Goal: Transaction & Acquisition: Purchase product/service

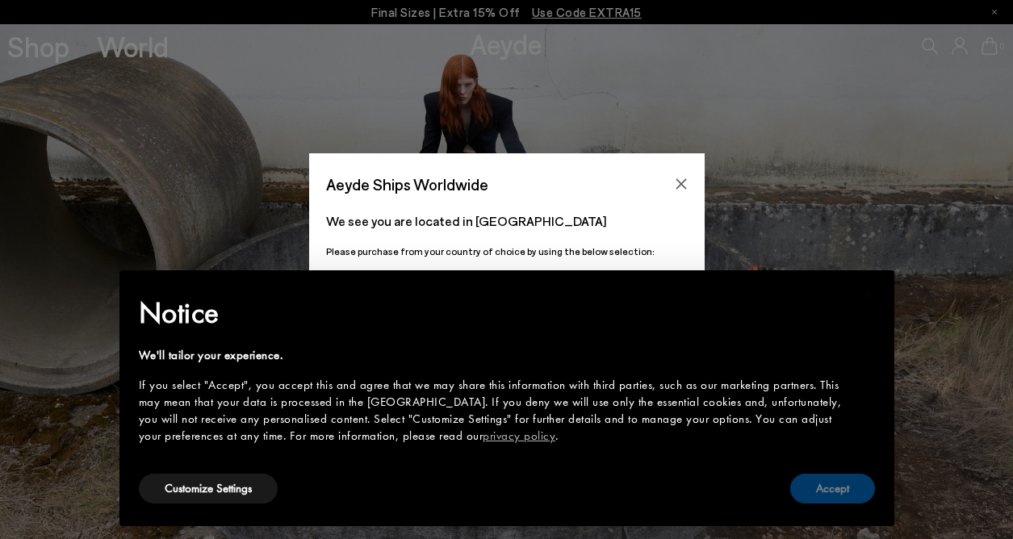
click at [830, 487] on button "Accept" at bounding box center [832, 489] width 85 height 30
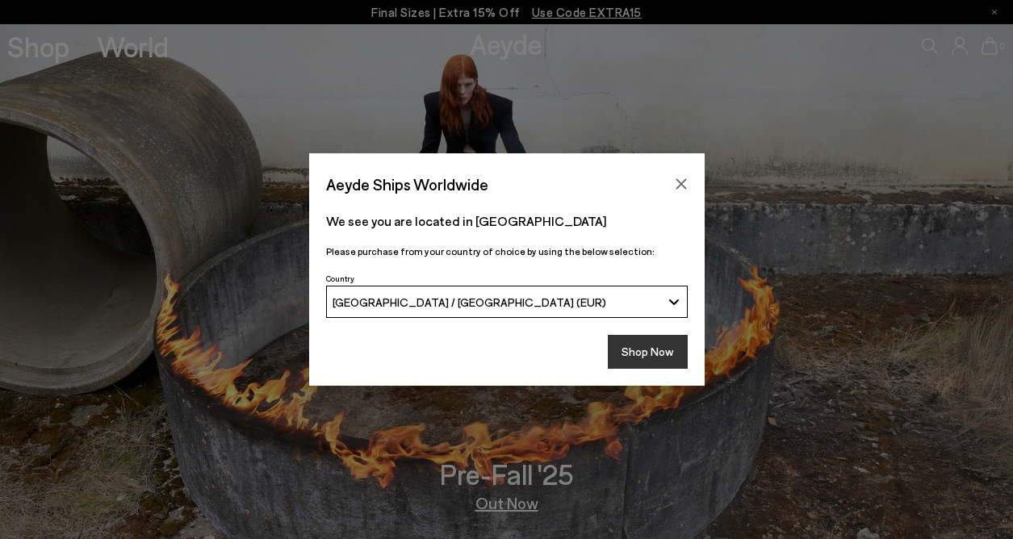
click at [659, 344] on button "Shop Now" at bounding box center [648, 352] width 80 height 34
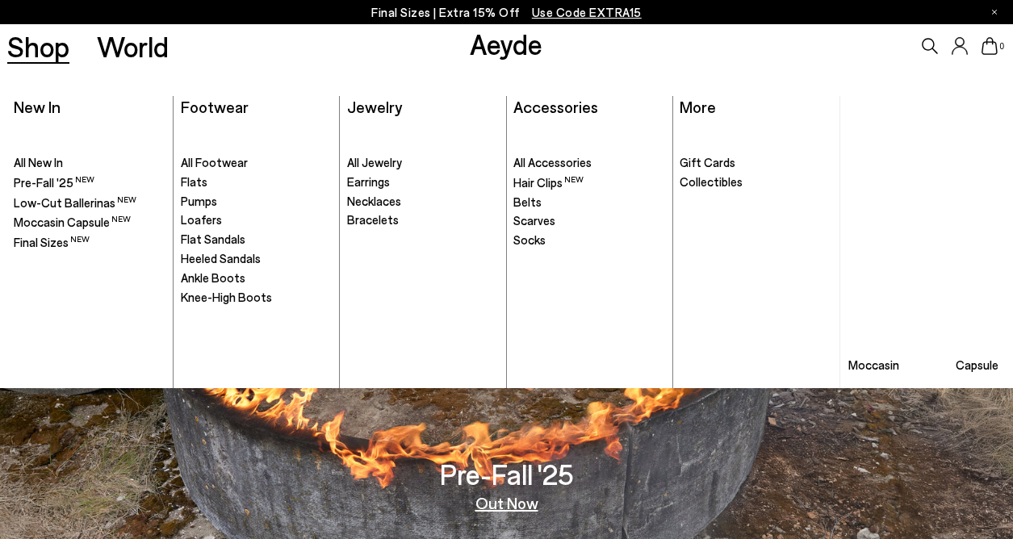
click at [28, 52] on link "Shop" at bounding box center [38, 46] width 62 height 28
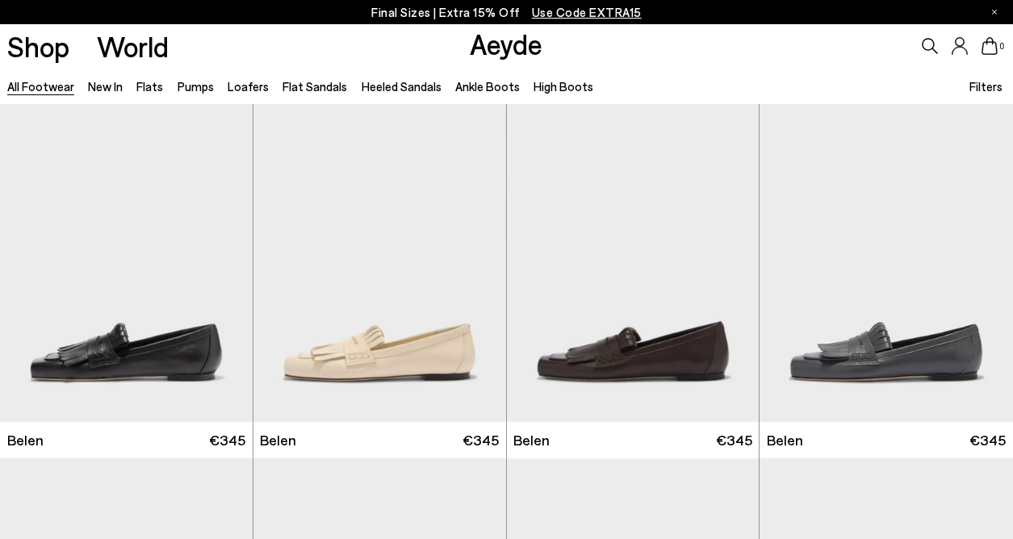
click at [979, 86] on span "Filters" at bounding box center [985, 86] width 33 height 15
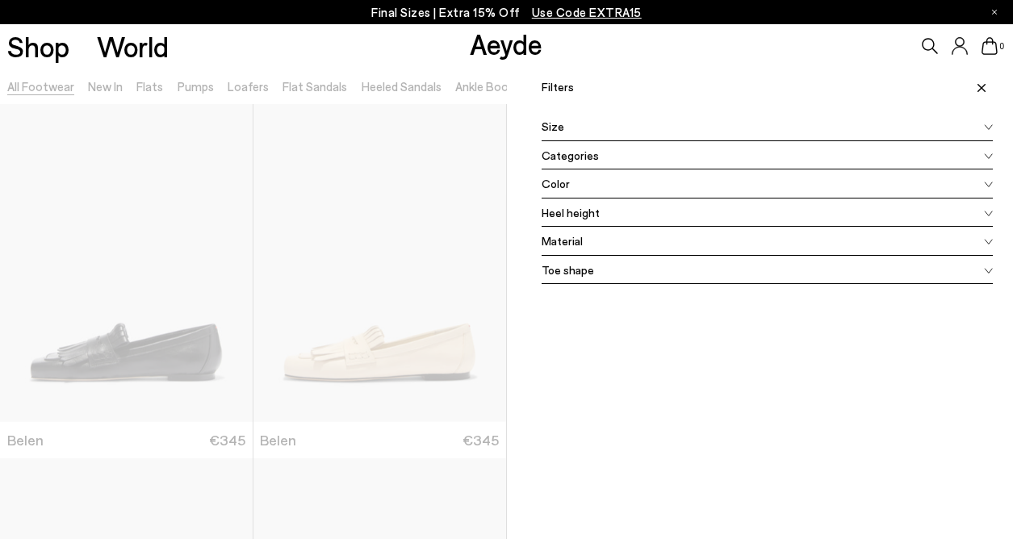
click at [643, 177] on div "Color" at bounding box center [768, 184] width 452 height 29
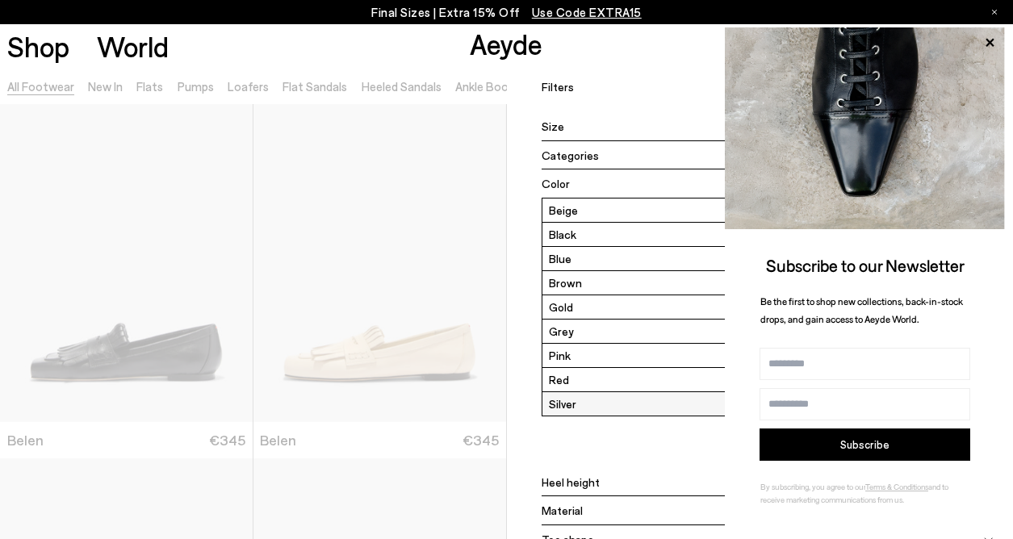
click at [592, 400] on label "Silver" at bounding box center [767, 403] width 450 height 23
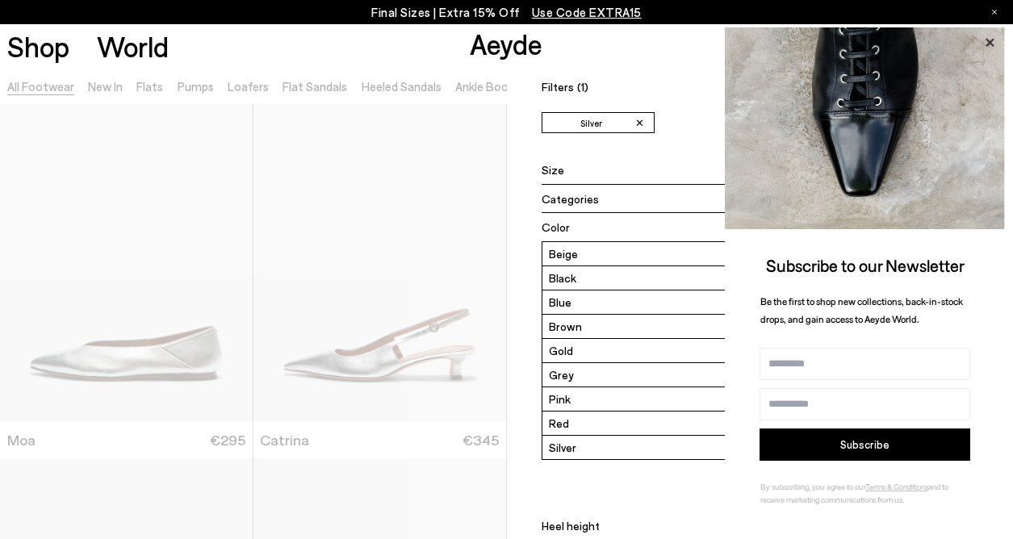
click at [990, 44] on icon at bounding box center [989, 42] width 21 height 21
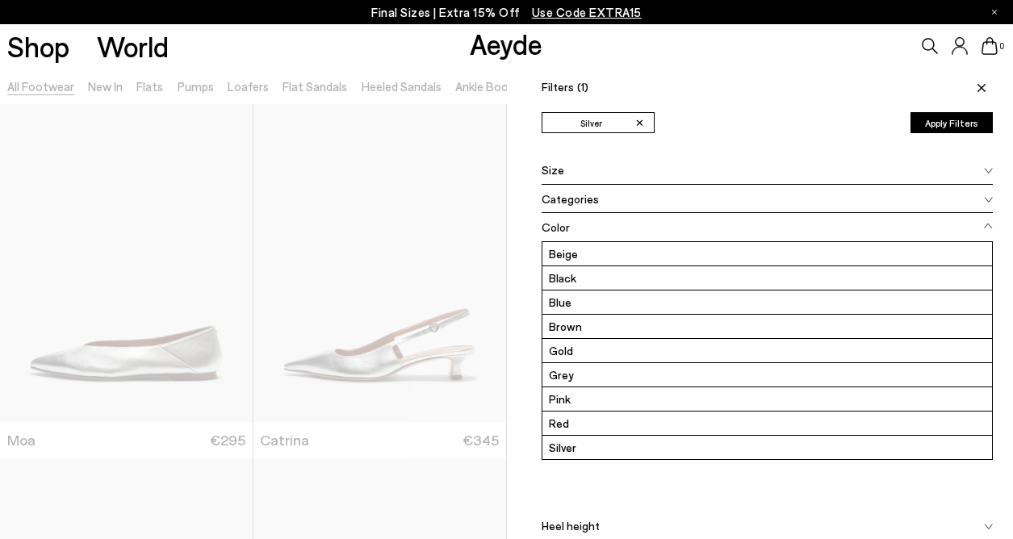
click at [439, 309] on div at bounding box center [253, 337] width 507 height 539
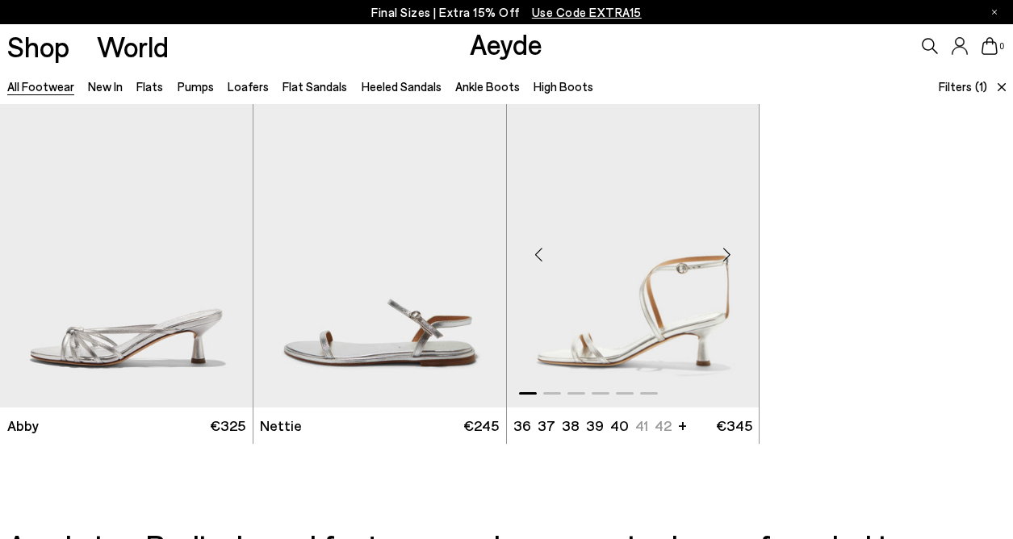
scroll to position [723, 0]
click at [222, 257] on div "Next slide" at bounding box center [220, 254] width 48 height 48
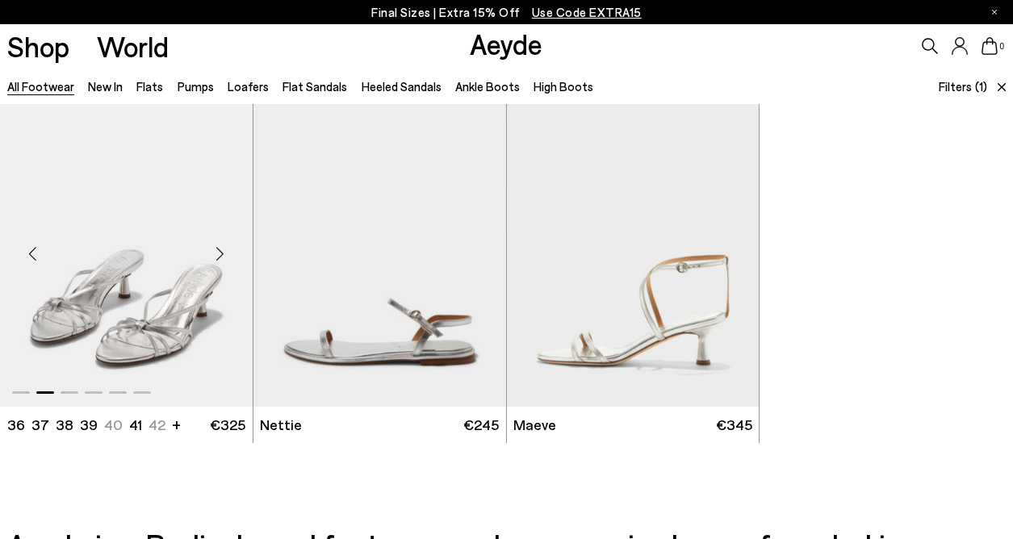
click at [222, 257] on div "Next slide" at bounding box center [220, 254] width 48 height 48
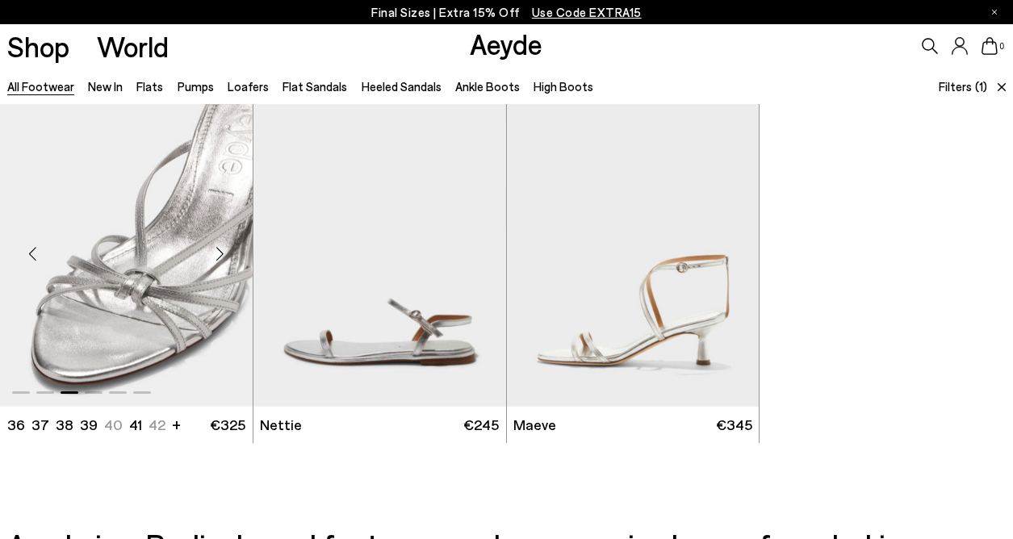
click at [222, 257] on div "Next slide" at bounding box center [220, 254] width 48 height 48
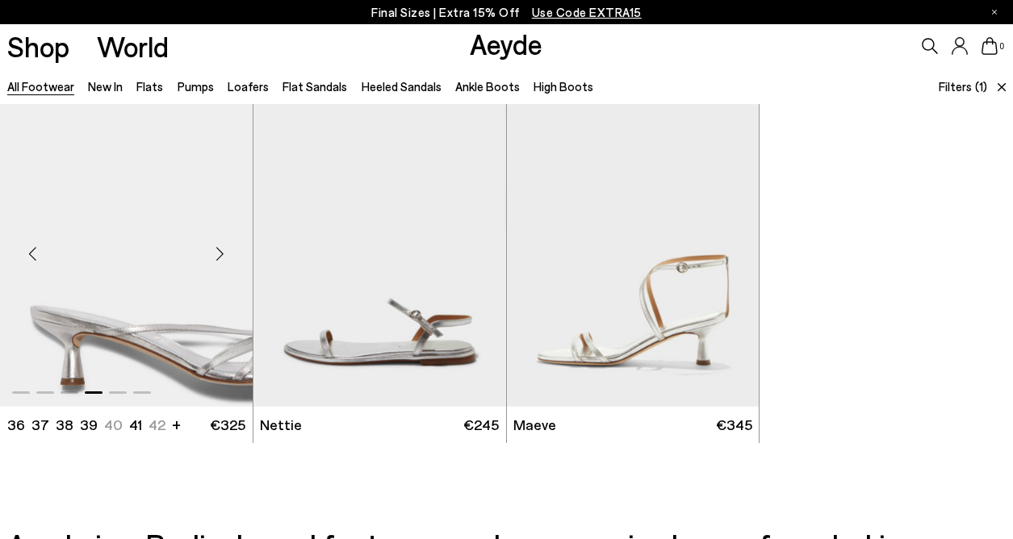
click at [222, 257] on div "Next slide" at bounding box center [220, 254] width 48 height 48
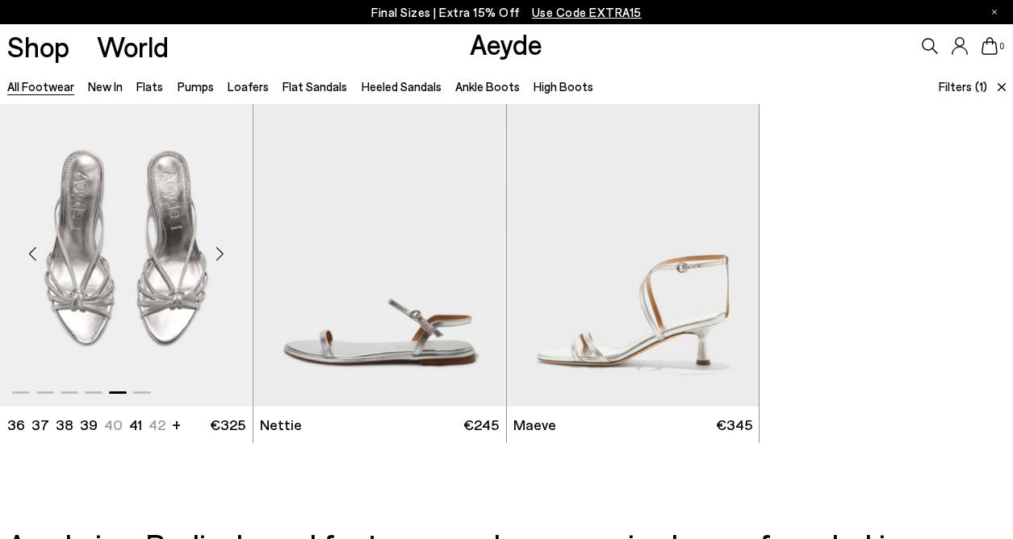
click at [220, 253] on div "Next slide" at bounding box center [220, 254] width 48 height 48
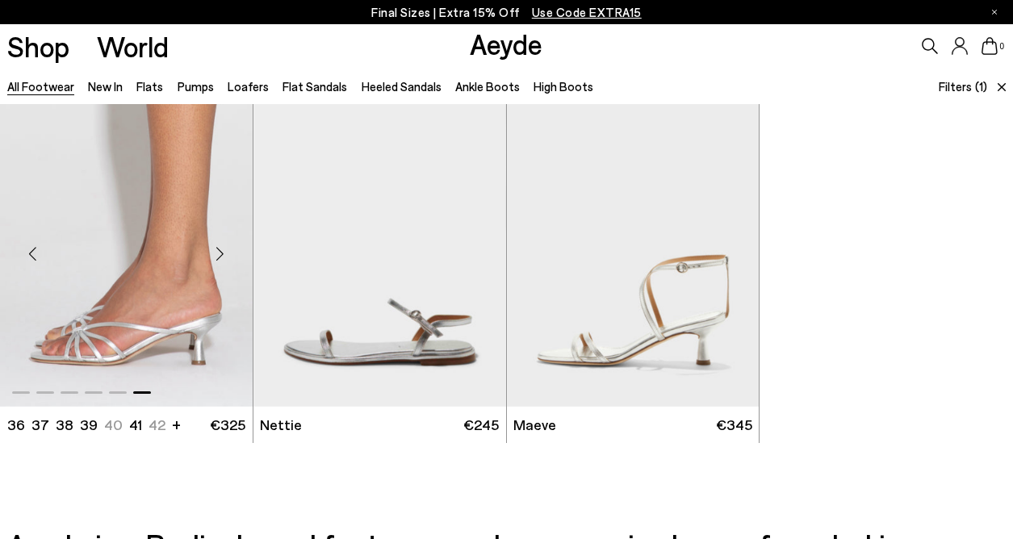
click at [220, 253] on div "Next slide" at bounding box center [220, 254] width 48 height 48
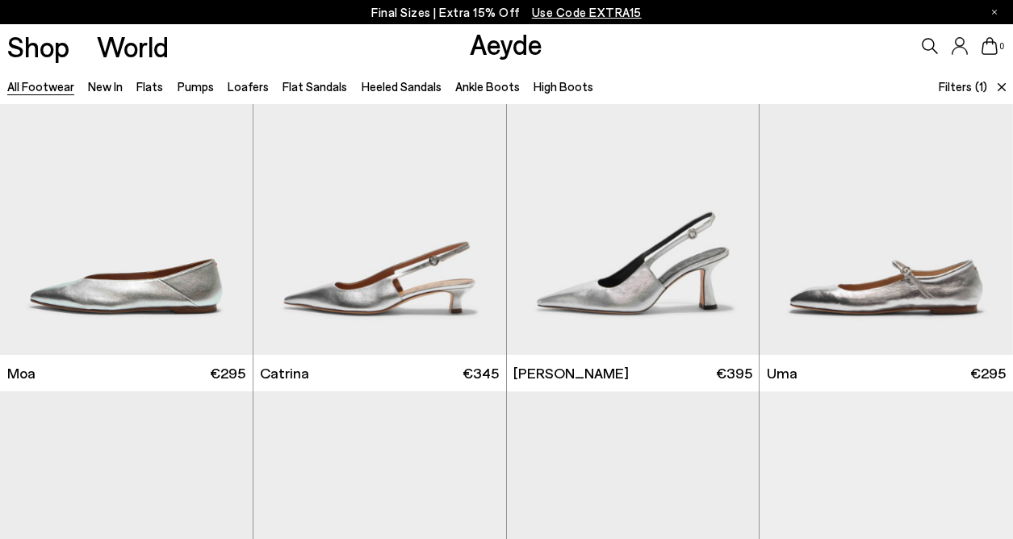
scroll to position [0, 0]
